Goal: Navigation & Orientation: Find specific page/section

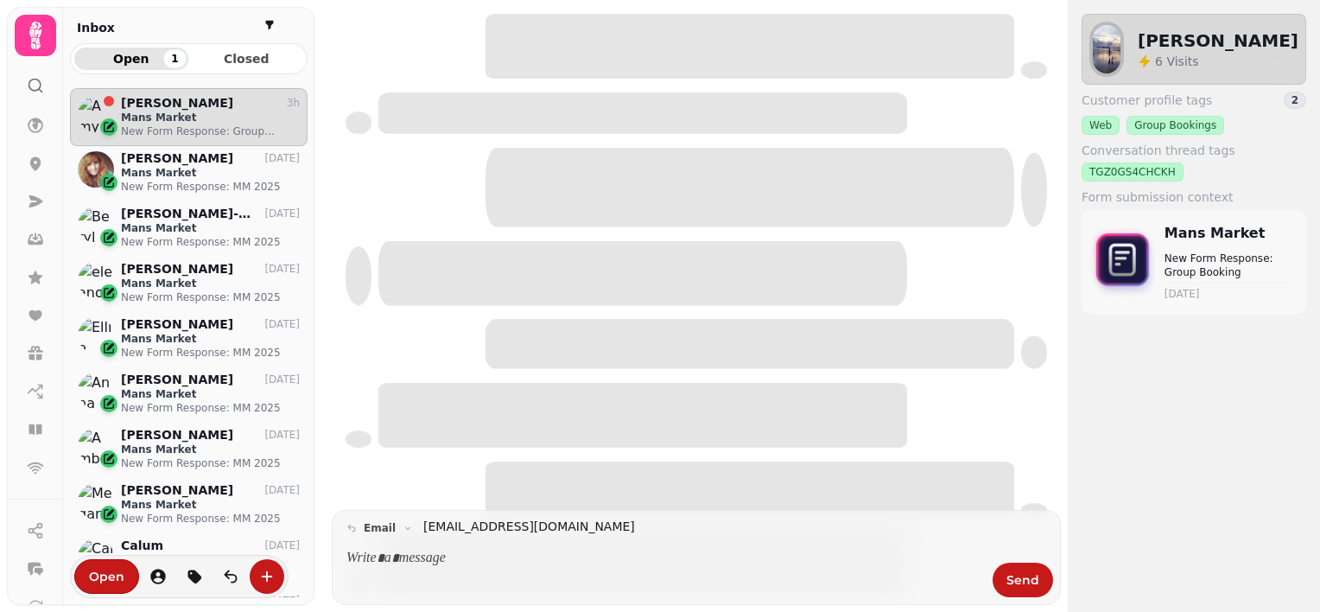
scroll to position [496, 225]
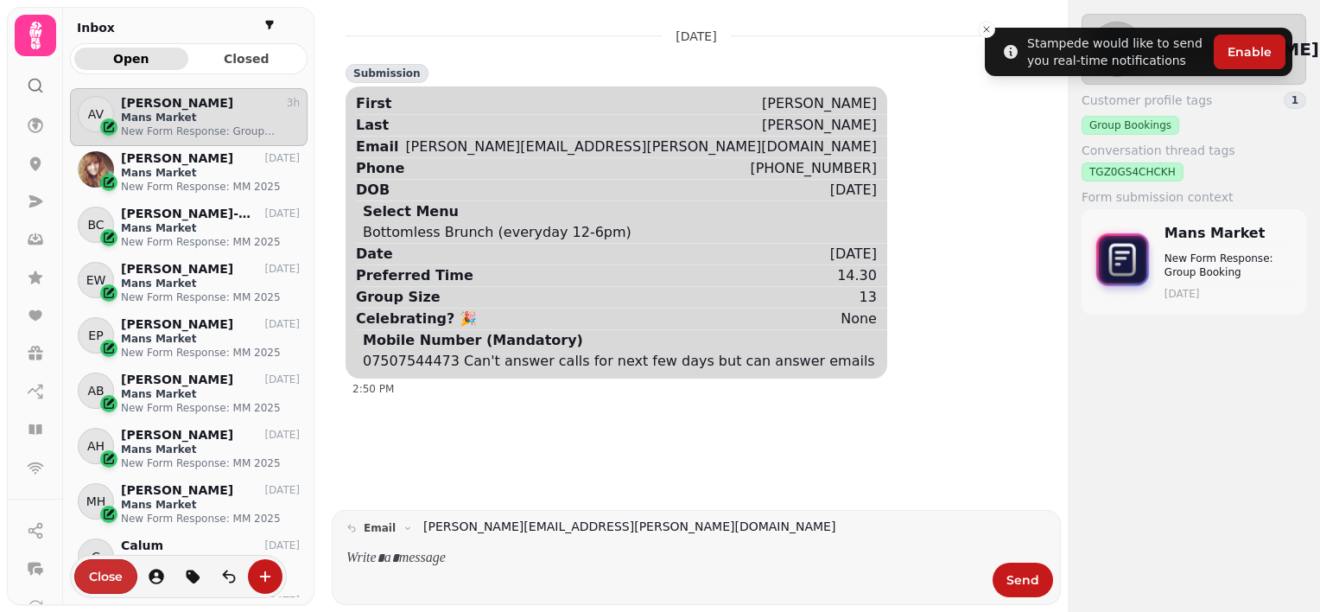
click at [125, 574] on button "Close" at bounding box center [105, 576] width 63 height 35
